Goal: Task Accomplishment & Management: Use online tool/utility

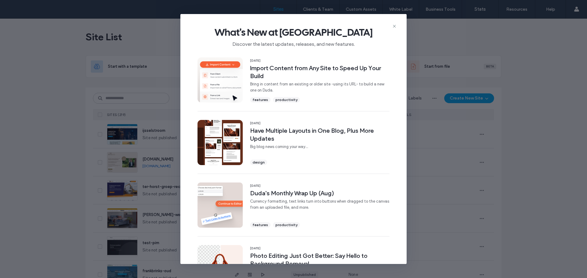
click at [395, 23] on div "What's New at Duda Discover the latest updates, releases, and new features." at bounding box center [293, 34] width 226 height 41
click at [394, 26] on use at bounding box center [394, 26] width 3 height 3
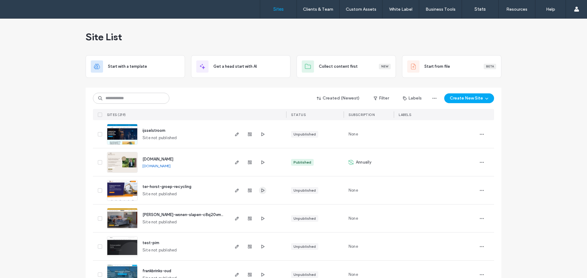
click at [261, 190] on use "button" at bounding box center [262, 190] width 3 height 4
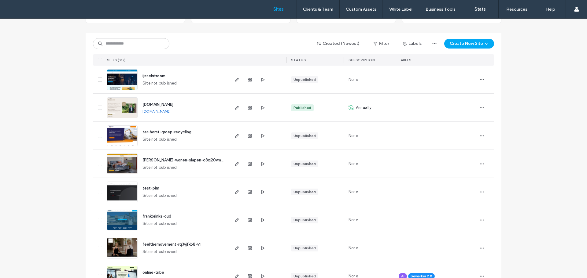
scroll to position [61, 0]
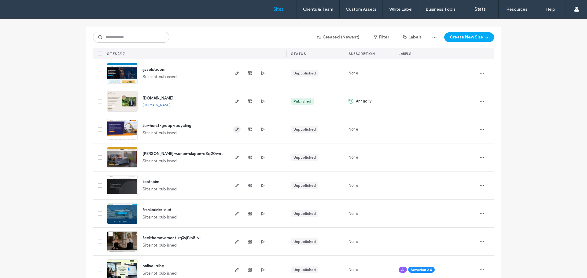
click at [236, 131] on icon "button" at bounding box center [236, 129] width 5 height 5
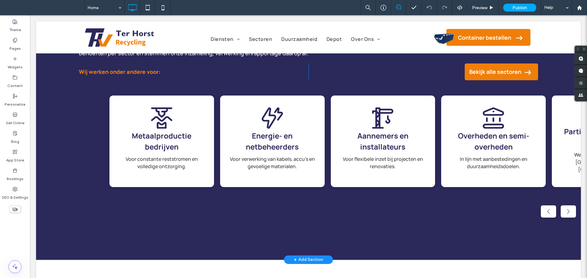
scroll to position [672, 0]
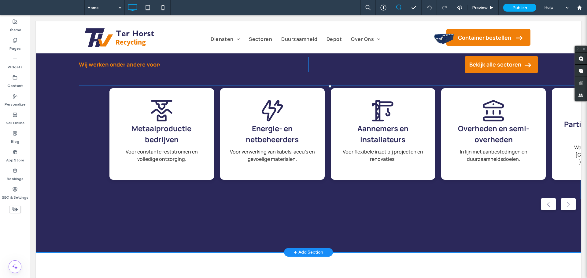
click at [195, 115] on span at bounding box center [330, 142] width 502 height 114
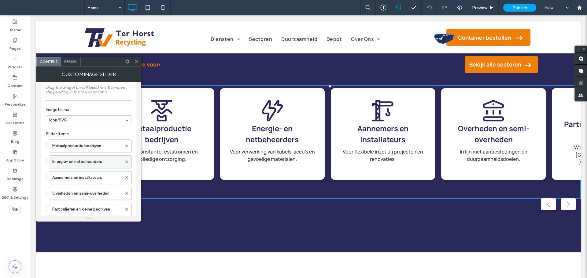
scroll to position [0, 0]
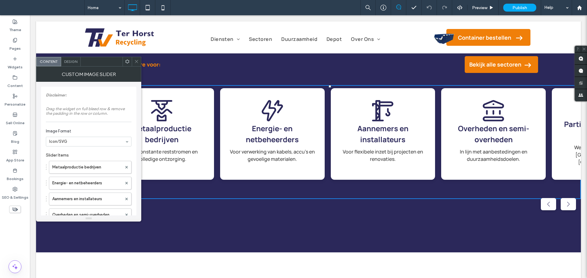
click at [72, 65] on div "Design" at bounding box center [71, 61] width 20 height 9
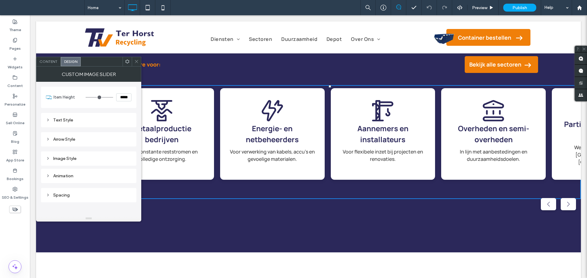
click at [81, 135] on div "Arrow Style" at bounding box center [89, 139] width 86 height 8
click at [84, 159] on div "Image Style" at bounding box center [89, 158] width 86 height 5
click at [83, 158] on div "Image Style" at bounding box center [89, 158] width 86 height 5
click at [47, 59] on div "Content" at bounding box center [48, 61] width 24 height 9
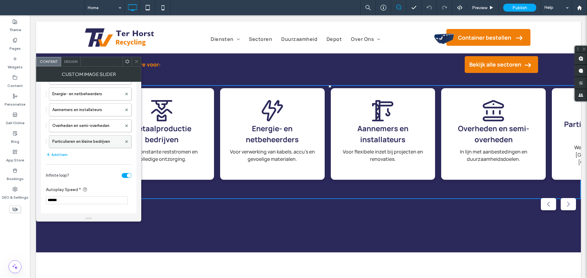
scroll to position [90, 0]
click at [78, 64] on div "Design" at bounding box center [71, 61] width 20 height 9
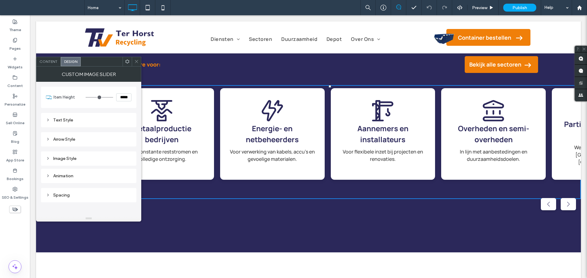
click at [84, 175] on div "Animation" at bounding box center [89, 176] width 86 height 5
click at [79, 157] on div "Image Style" at bounding box center [89, 158] width 86 height 5
click at [87, 115] on div "Arrow Style" at bounding box center [89, 119] width 86 height 8
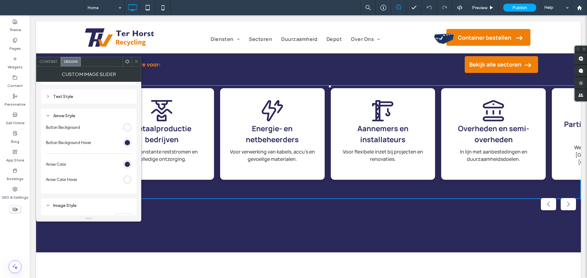
scroll to position [0, 0]
click at [89, 120] on div "Text Style" at bounding box center [89, 120] width 86 height 5
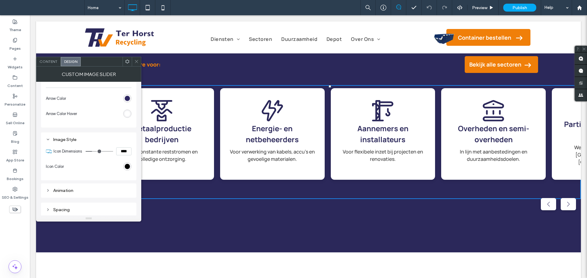
scroll to position [343, 0]
click at [95, 188] on div "Animation" at bounding box center [89, 189] width 86 height 5
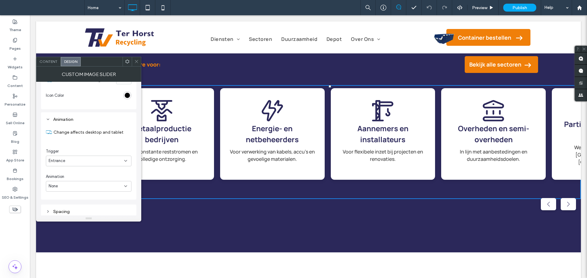
scroll to position [416, 0]
click at [134, 59] on div at bounding box center [136, 61] width 9 height 9
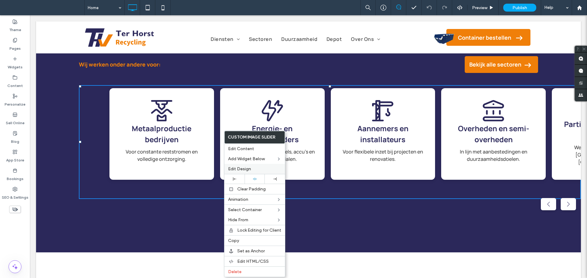
click at [245, 172] on div "Edit Design" at bounding box center [254, 169] width 60 height 10
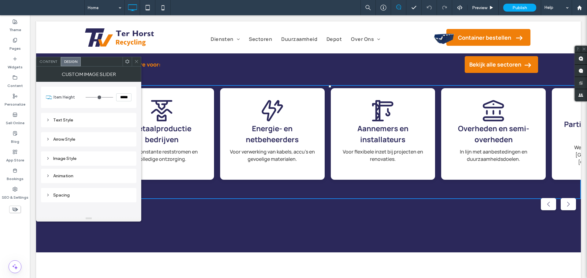
click at [91, 119] on div "Text Style" at bounding box center [89, 120] width 86 height 5
click at [96, 137] on div "Arrow Style" at bounding box center [89, 139] width 86 height 5
click at [93, 117] on div "Text Style" at bounding box center [89, 120] width 86 height 8
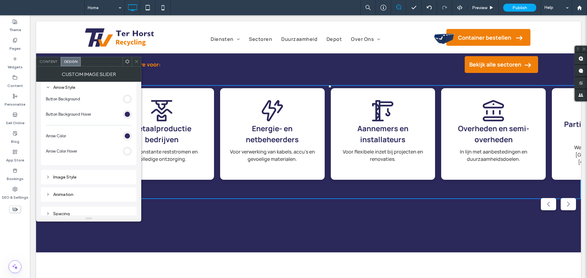
scroll to position [307, 0]
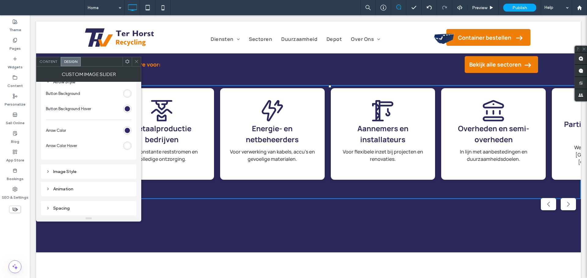
click at [86, 167] on div "Image Style" at bounding box center [88, 172] width 95 height 14
click at [98, 173] on div "Image Style" at bounding box center [89, 171] width 86 height 5
click at [100, 186] on div "Animation" at bounding box center [89, 189] width 86 height 8
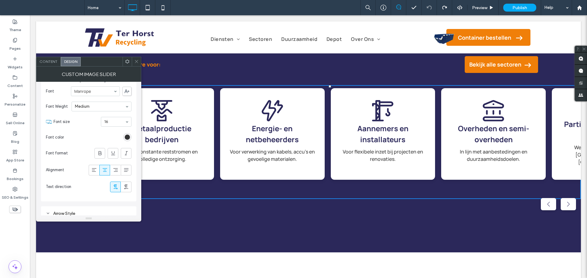
scroll to position [111, 0]
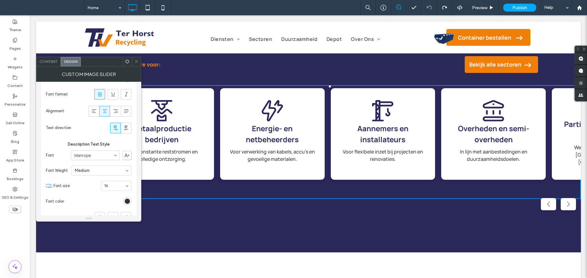
click at [136, 60] on icon at bounding box center [136, 61] width 5 height 5
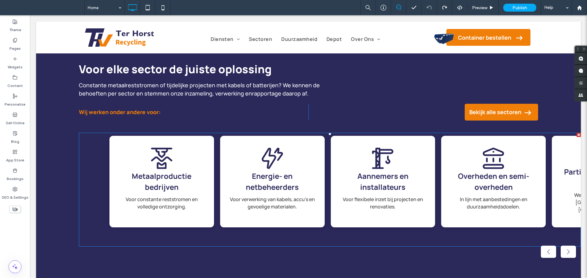
scroll to position [642, 0]
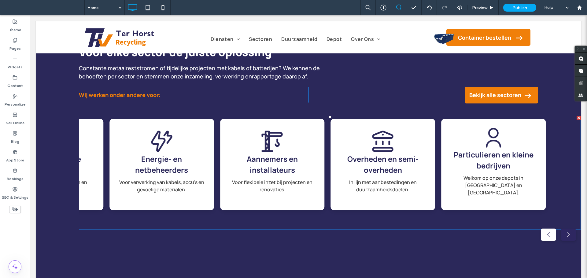
click at [562, 236] on div "Next slide" at bounding box center [567, 235] width 15 height 12
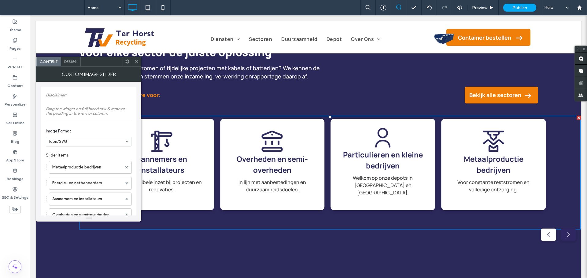
click at [563, 236] on div "Next slide" at bounding box center [567, 235] width 15 height 12
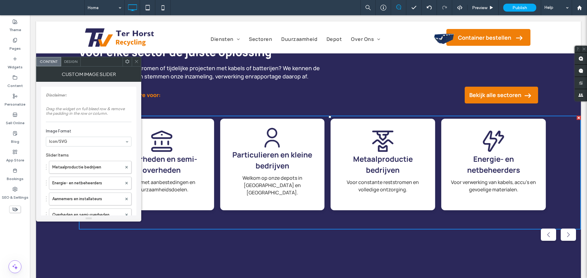
click at [138, 65] on span at bounding box center [136, 61] width 5 height 9
